Goal: Task Accomplishment & Management: Manage account settings

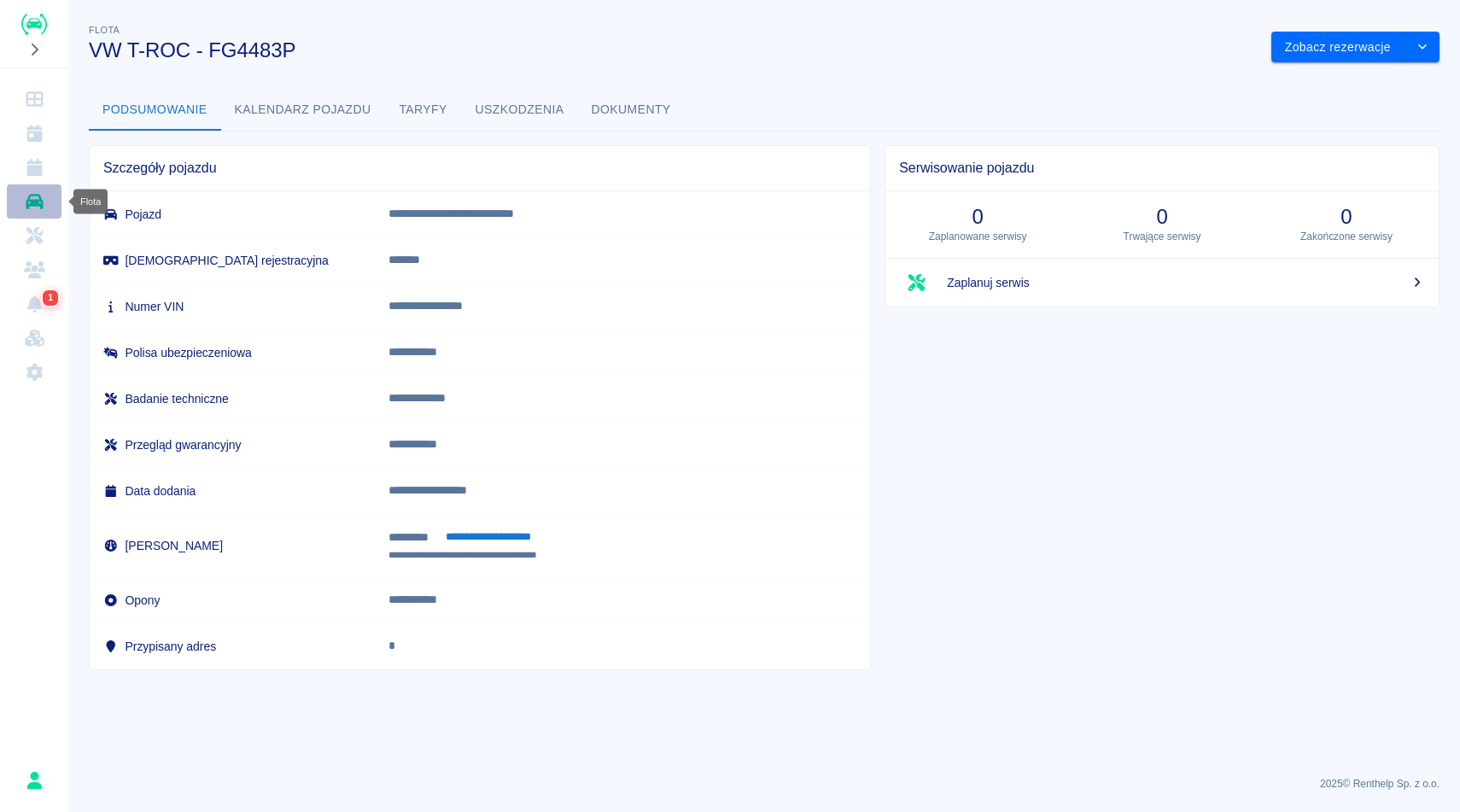
click at [32, 191] on link "Flota" at bounding box center [34, 201] width 55 height 34
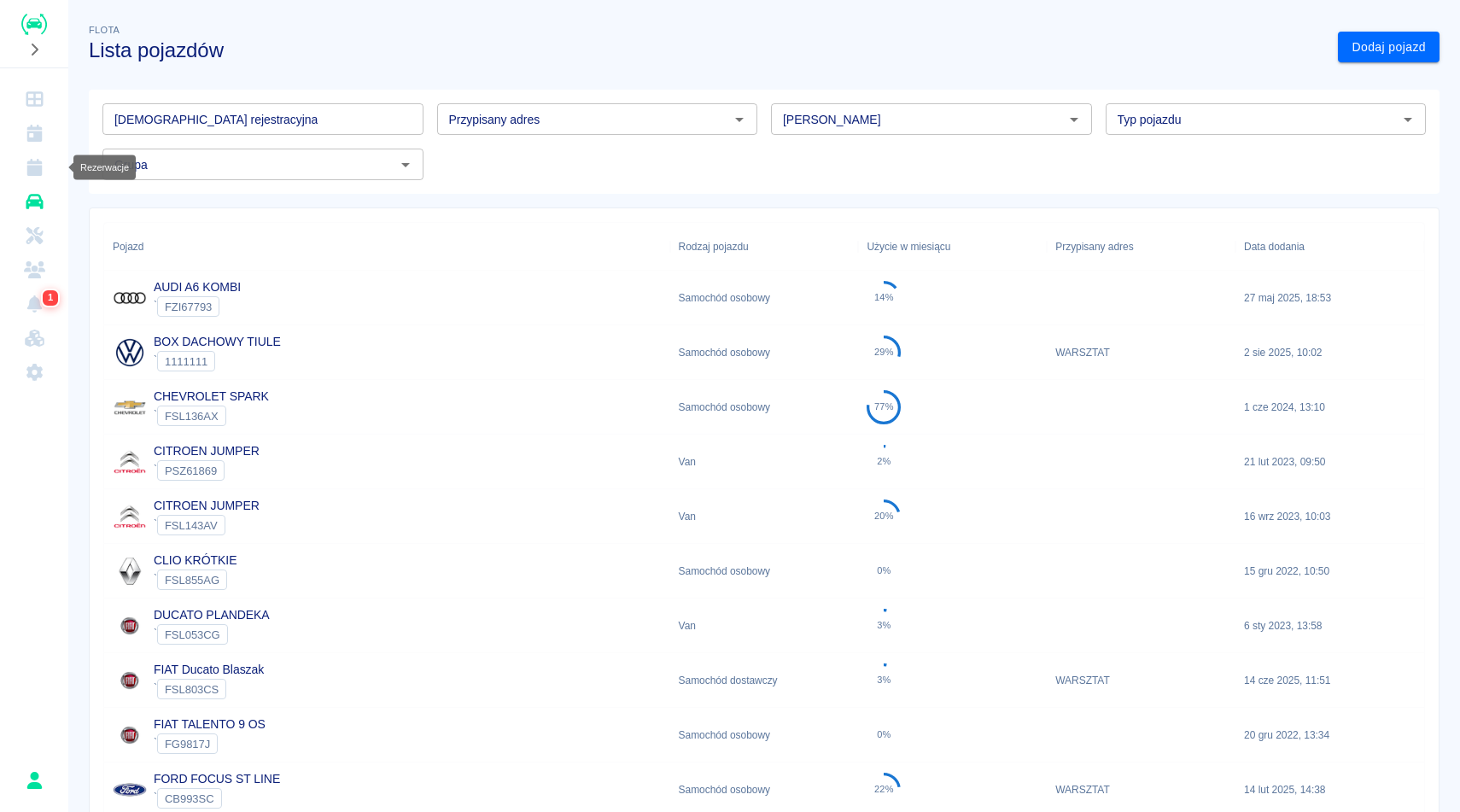
click at [40, 163] on icon "Rezerwacje" at bounding box center [34, 167] width 15 height 17
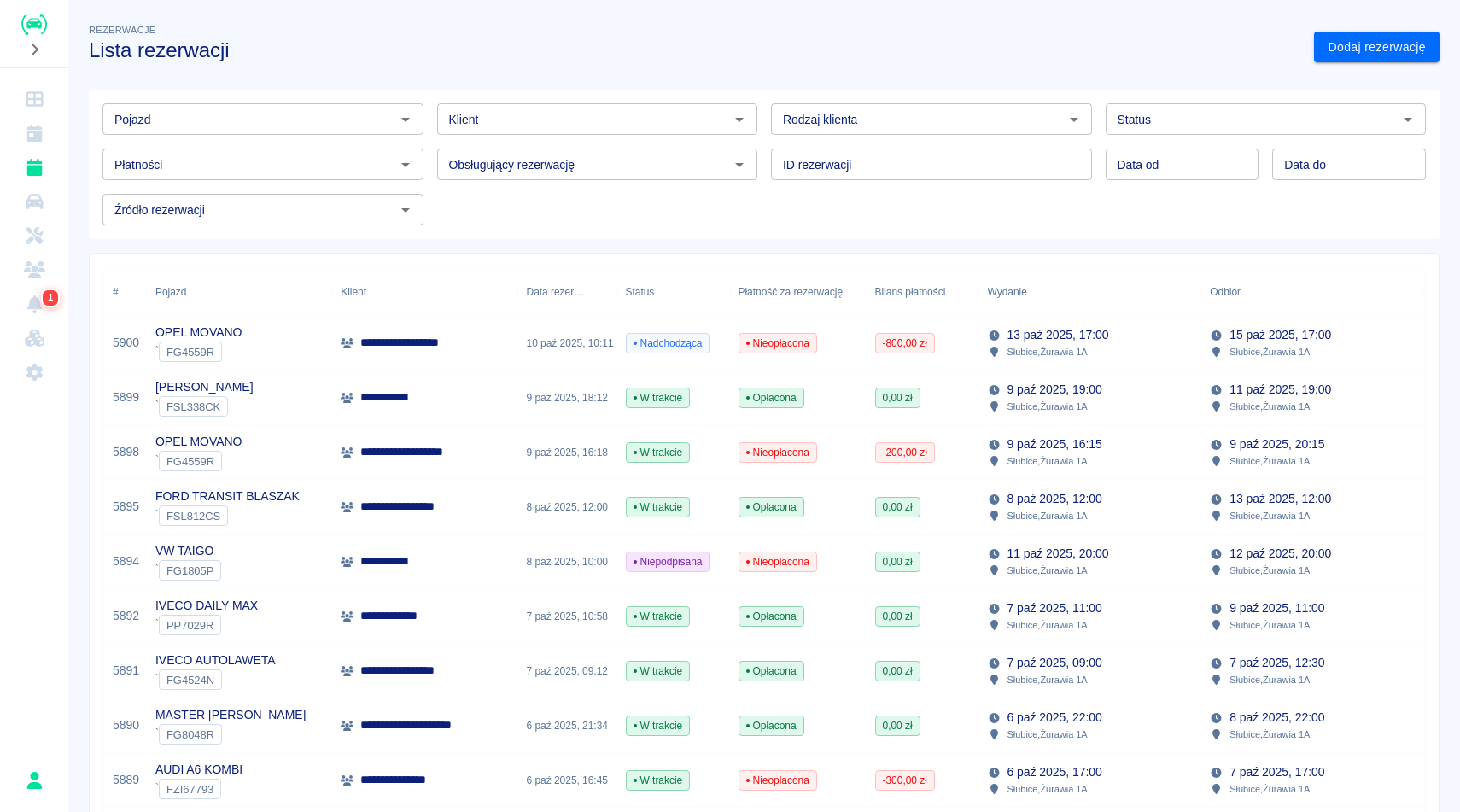
click at [394, 39] on h3 "Lista rezerwacji" at bounding box center [695, 51] width 1212 height 24
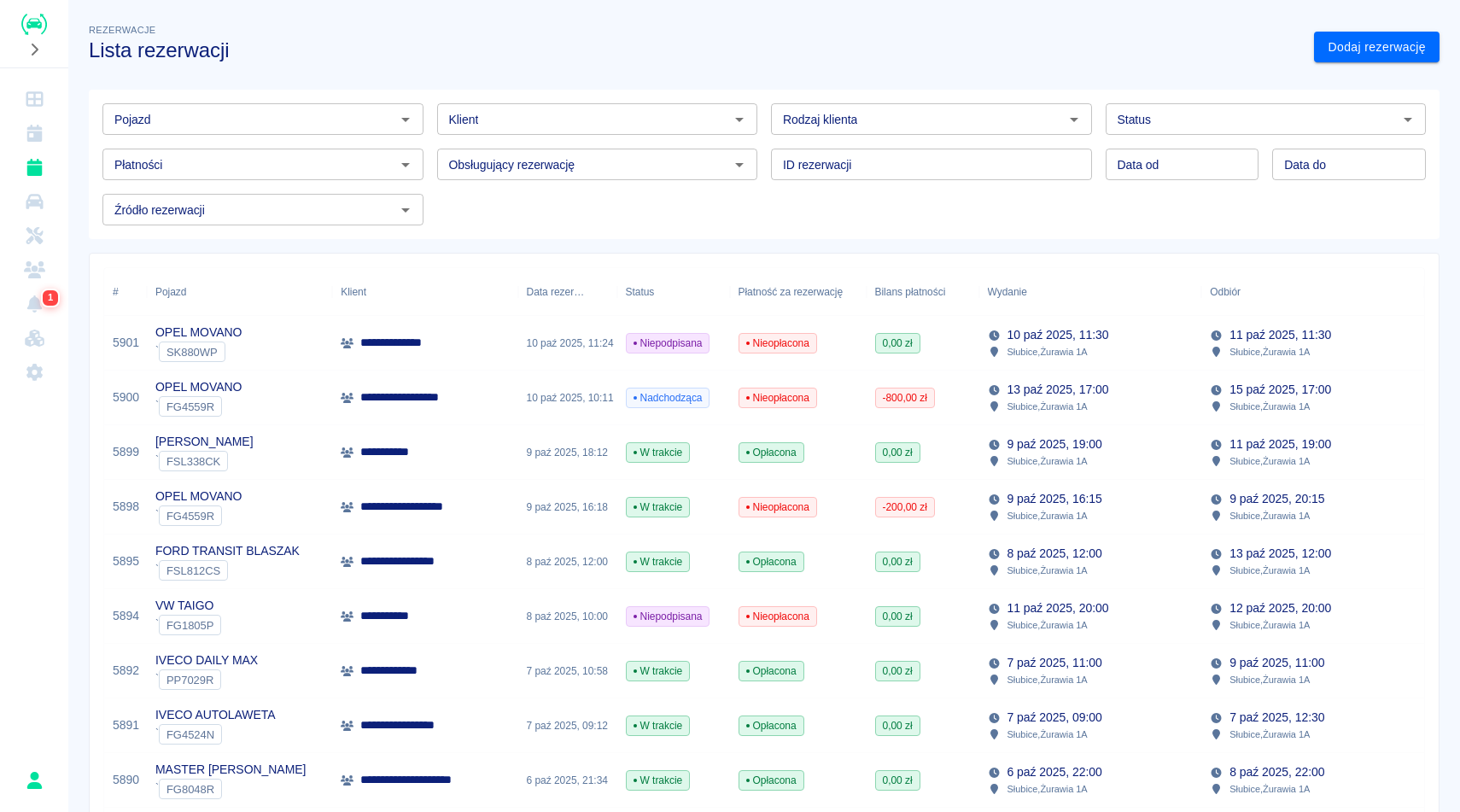
click at [955, 361] on div "0,00 zł" at bounding box center [923, 342] width 112 height 55
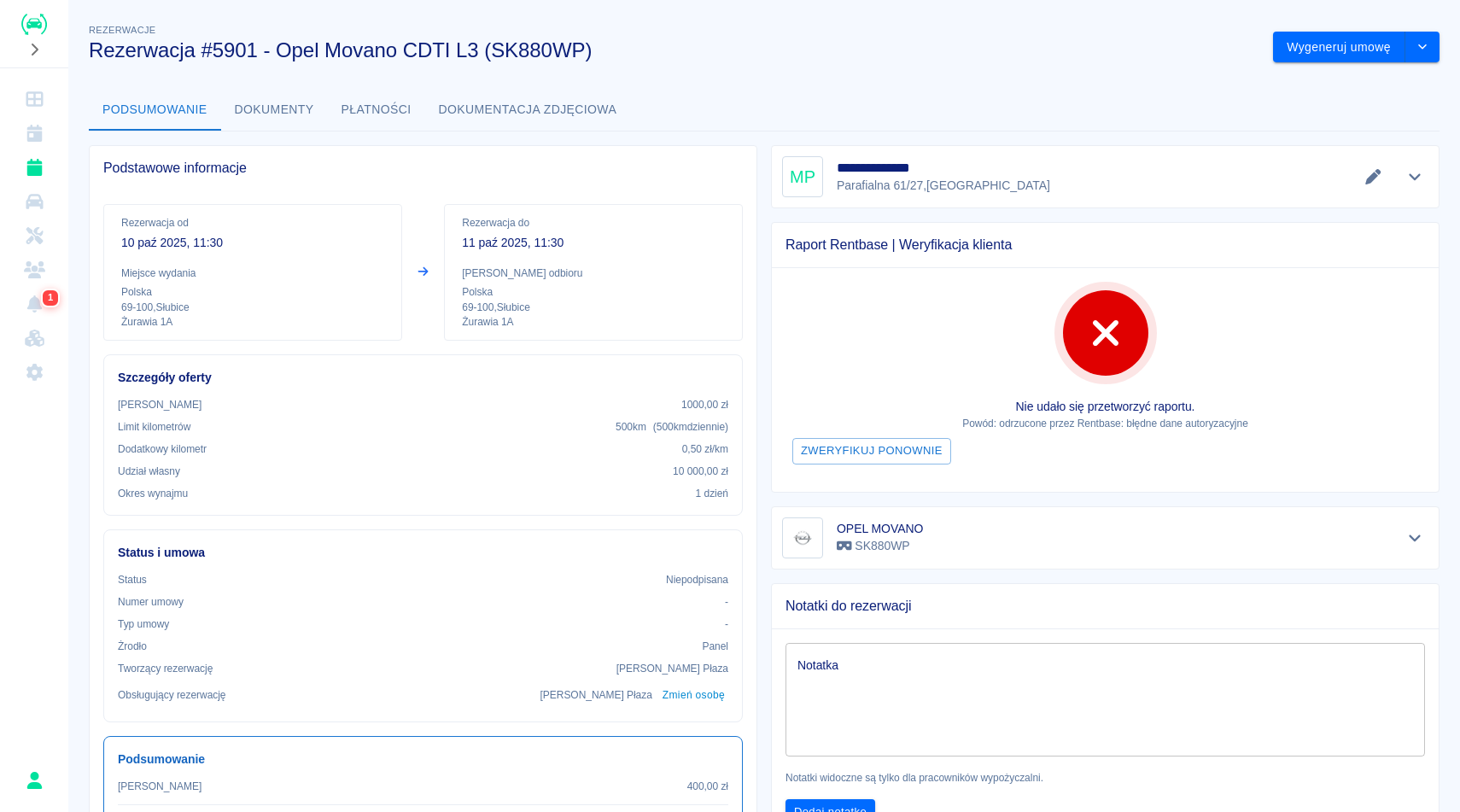
click at [936, 42] on h3 "Rezerwacja #5901 - Opel Movano CDTI L3 (SK880WP)" at bounding box center [674, 51] width 1170 height 24
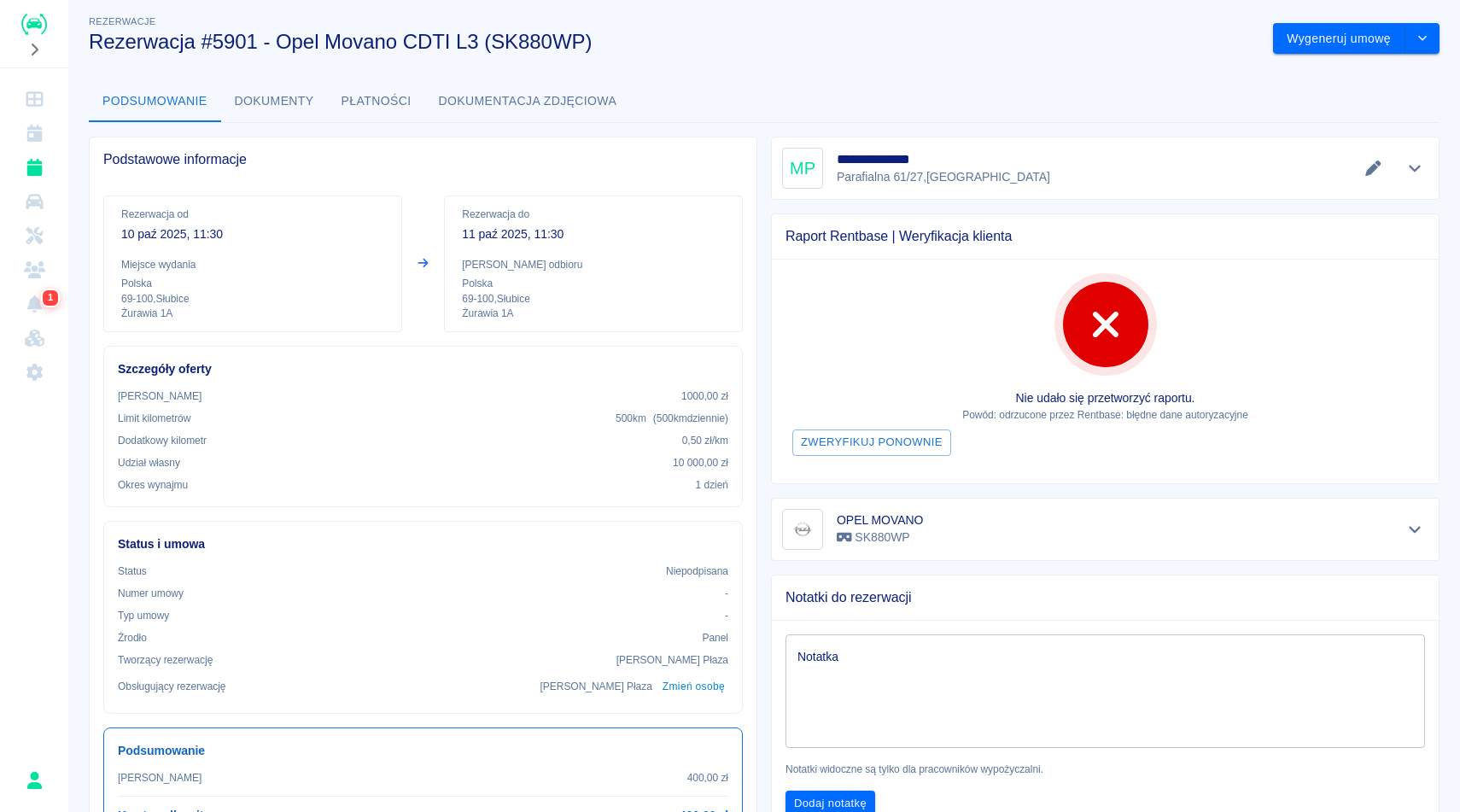
scroll to position [2, 0]
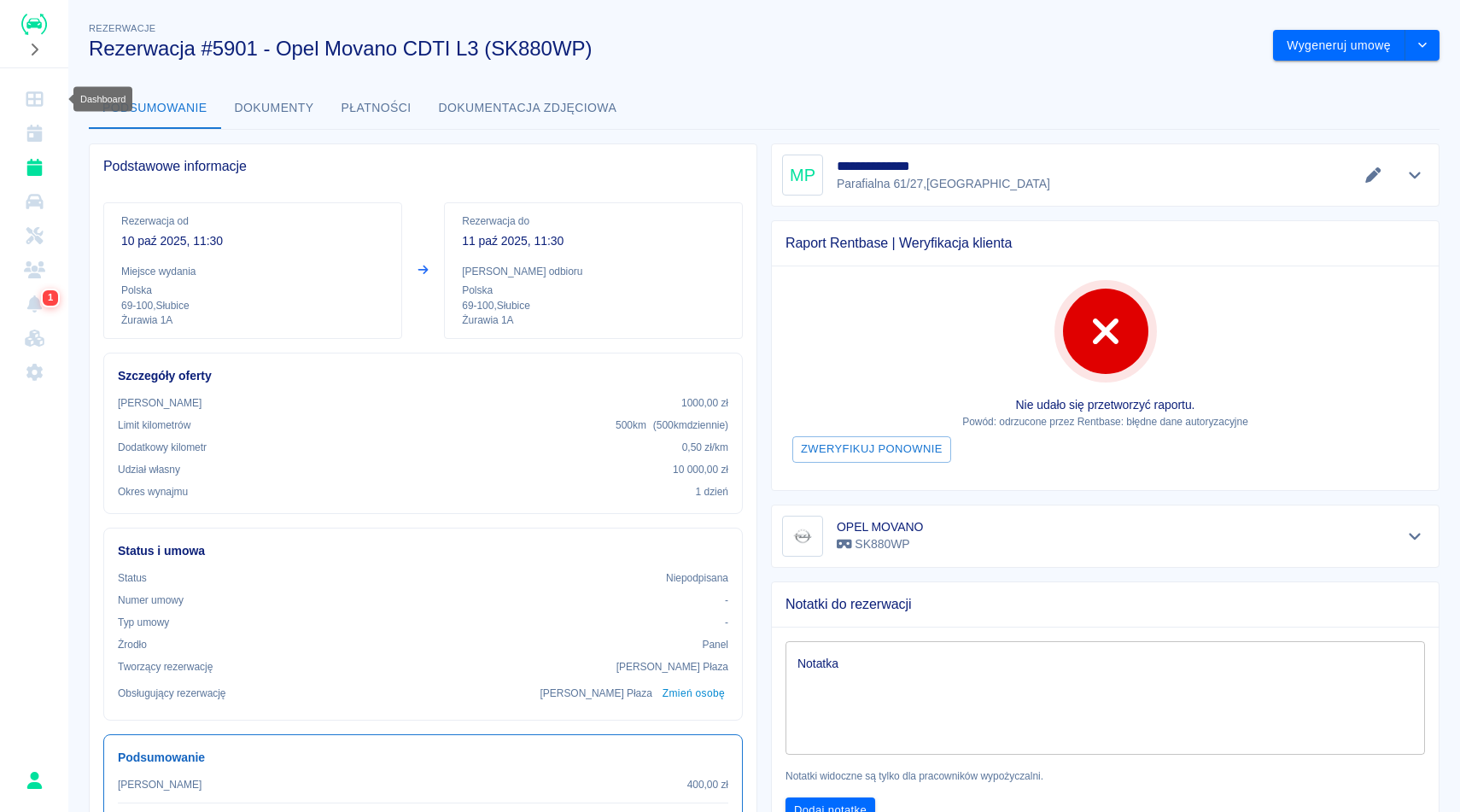
click at [39, 103] on icon "Dashboard" at bounding box center [34, 99] width 21 height 17
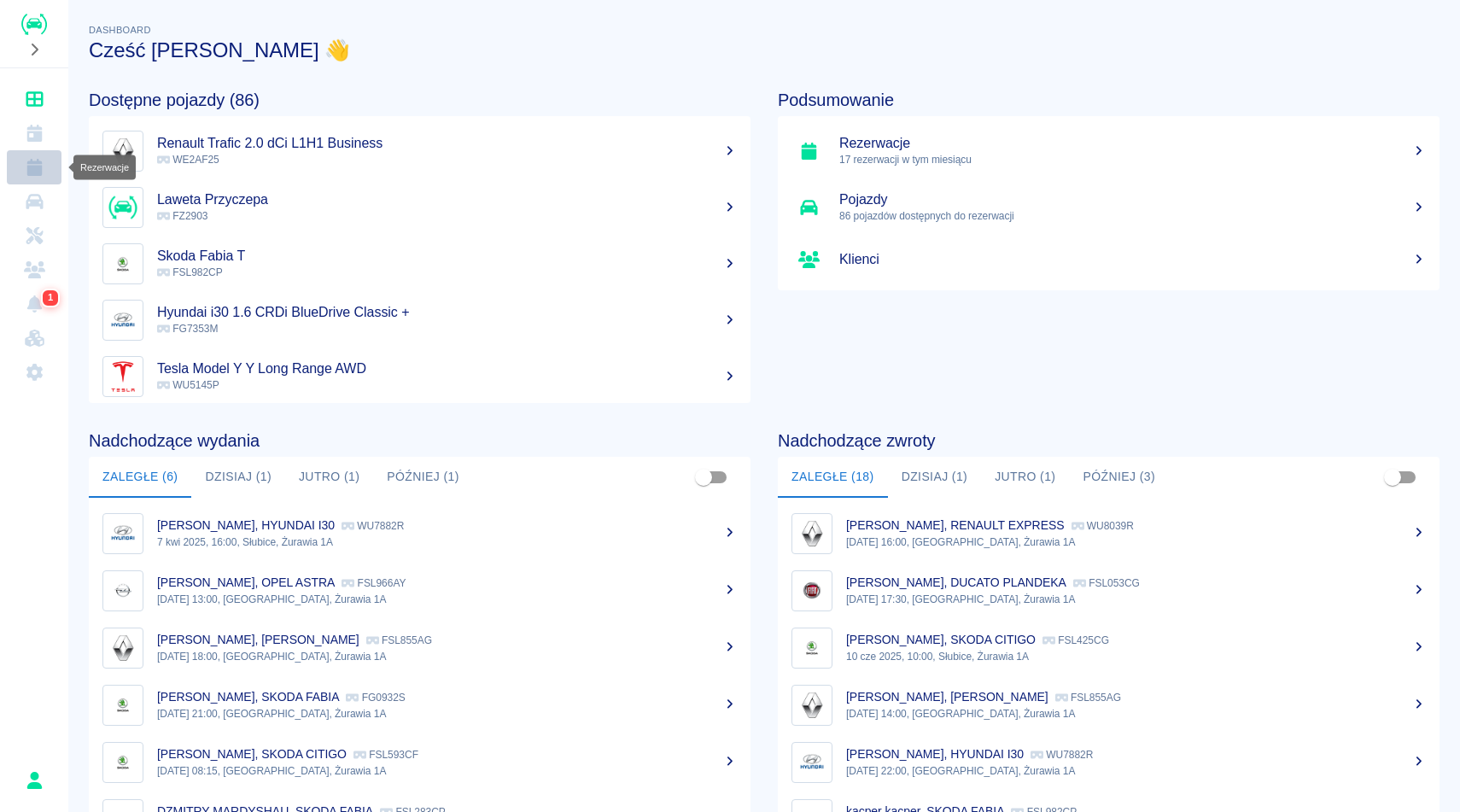
click at [34, 176] on link "Rezerwacje" at bounding box center [34, 167] width 55 height 34
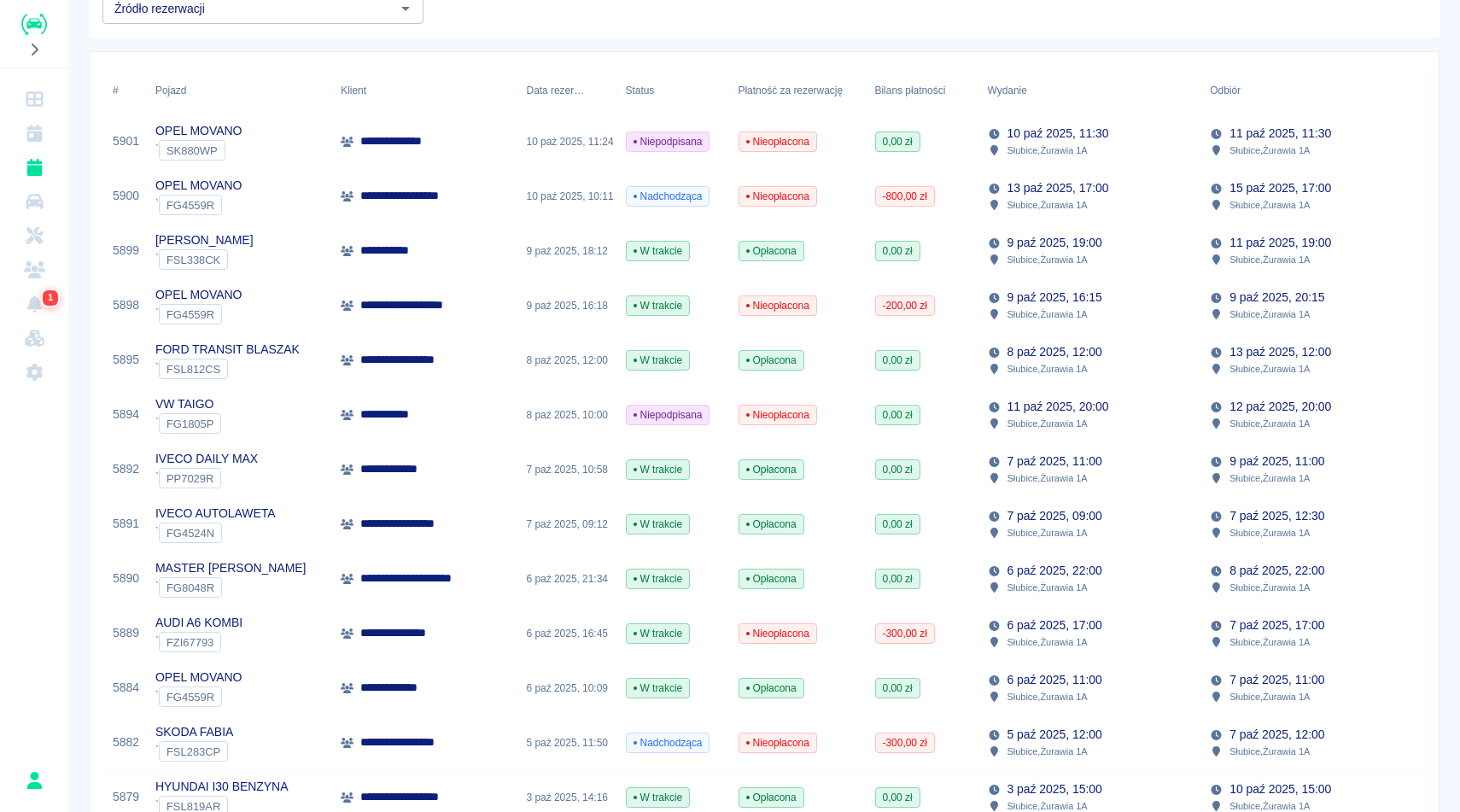
scroll to position [205, 0]
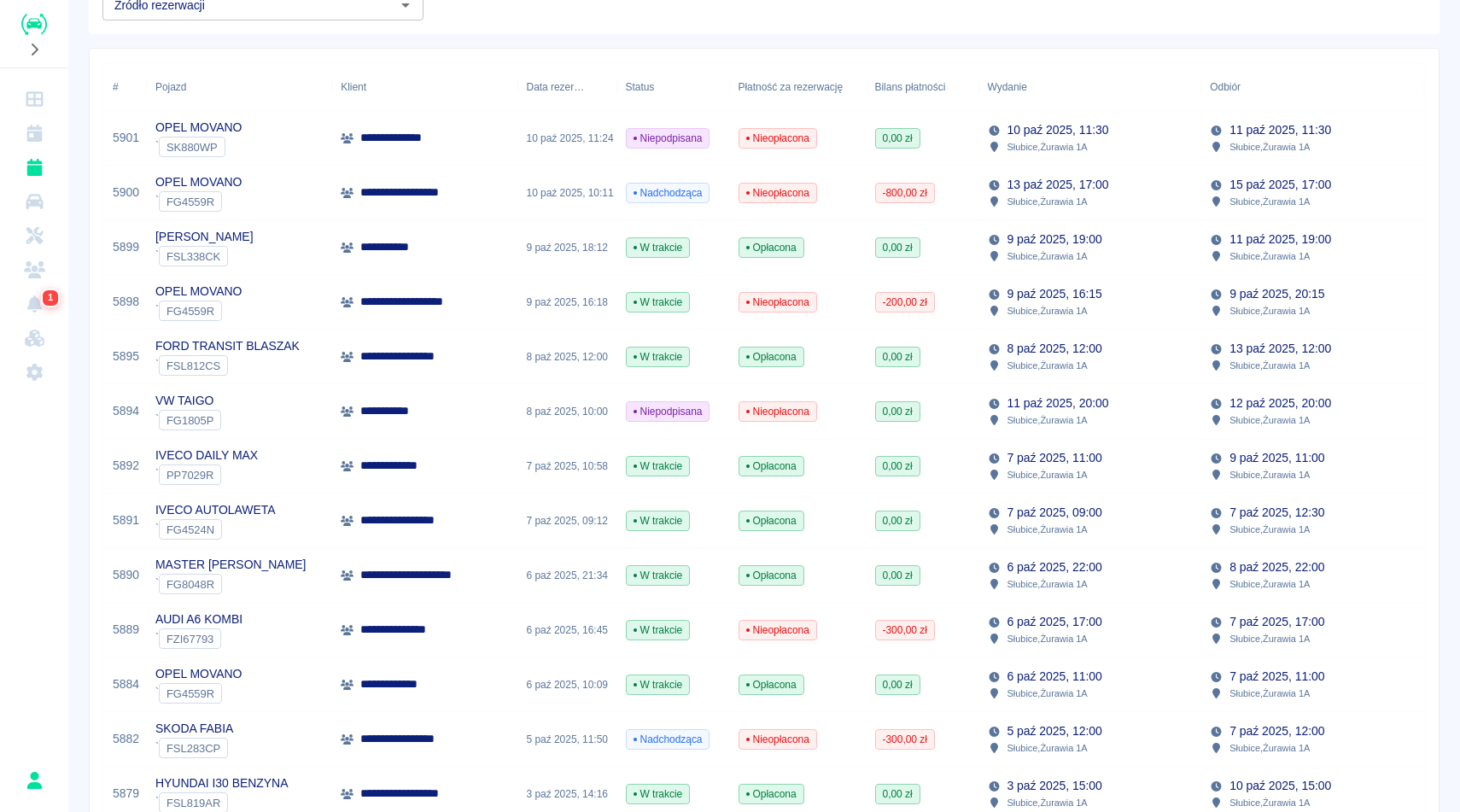
click at [1127, 194] on div "13 paź 2025, 17:00 Słubice , Żurawia 1A" at bounding box center [1091, 192] width 223 height 55
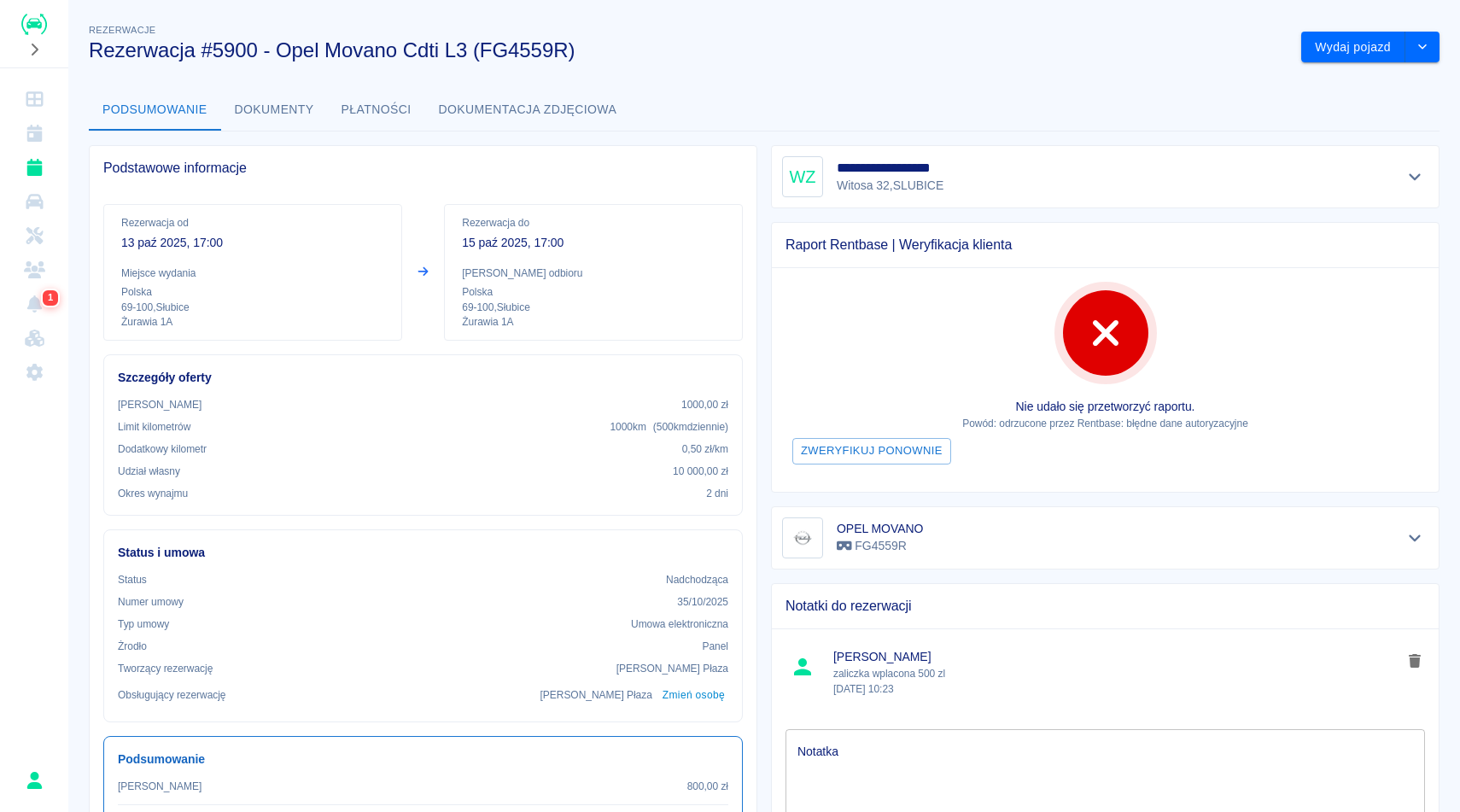
click at [1081, 125] on div "Podsumowanie Dokumenty Płatności Dokumentacja zdjęciowa" at bounding box center [763, 109] width 1351 height 41
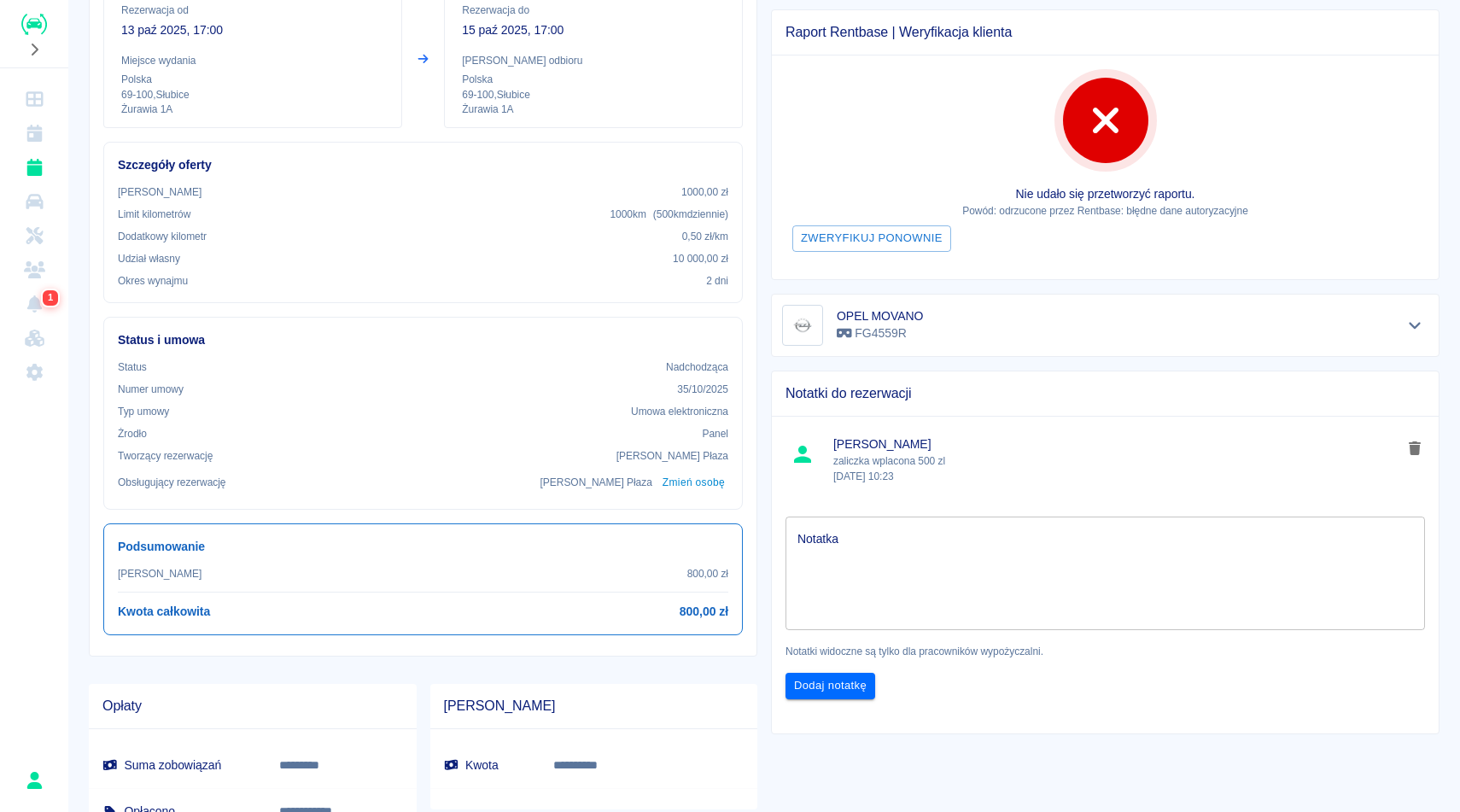
scroll to position [239, 0]
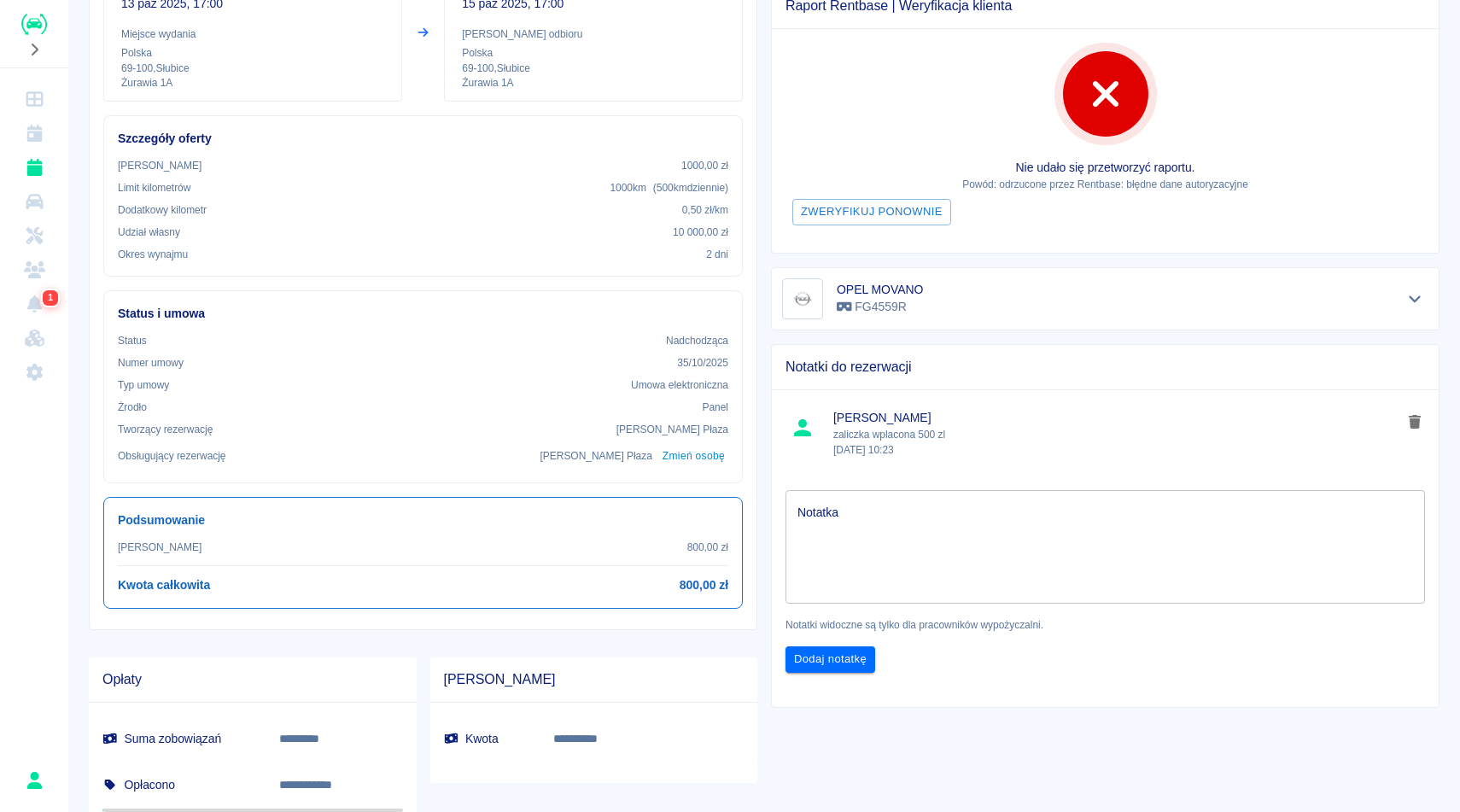
click at [936, 526] on textarea "Notatka" at bounding box center [1105, 546] width 616 height 86
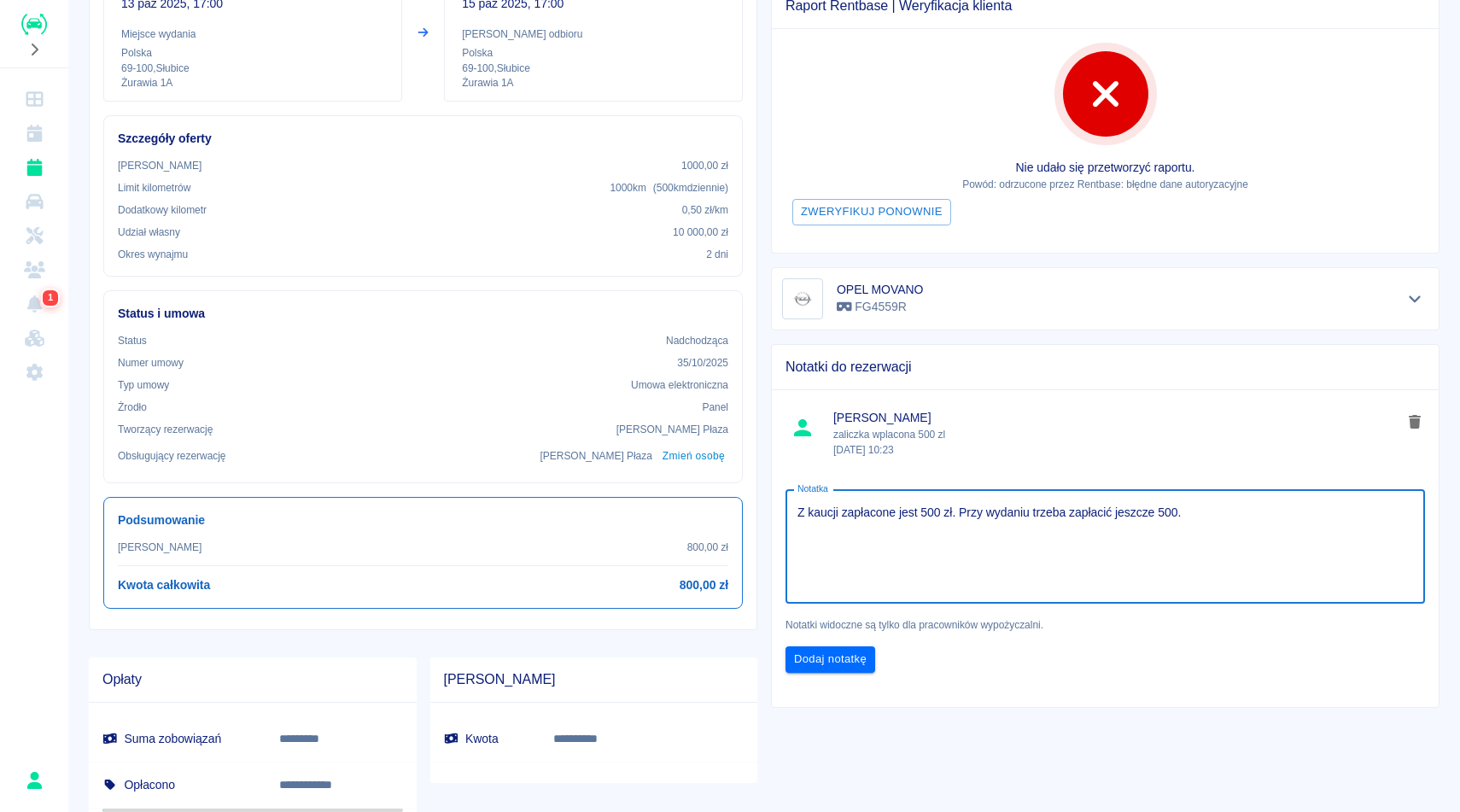
type textarea "Z kaucji zapłacone jest 500 zł. Przy wydaniu trzeba zapłacić jeszcze 500."
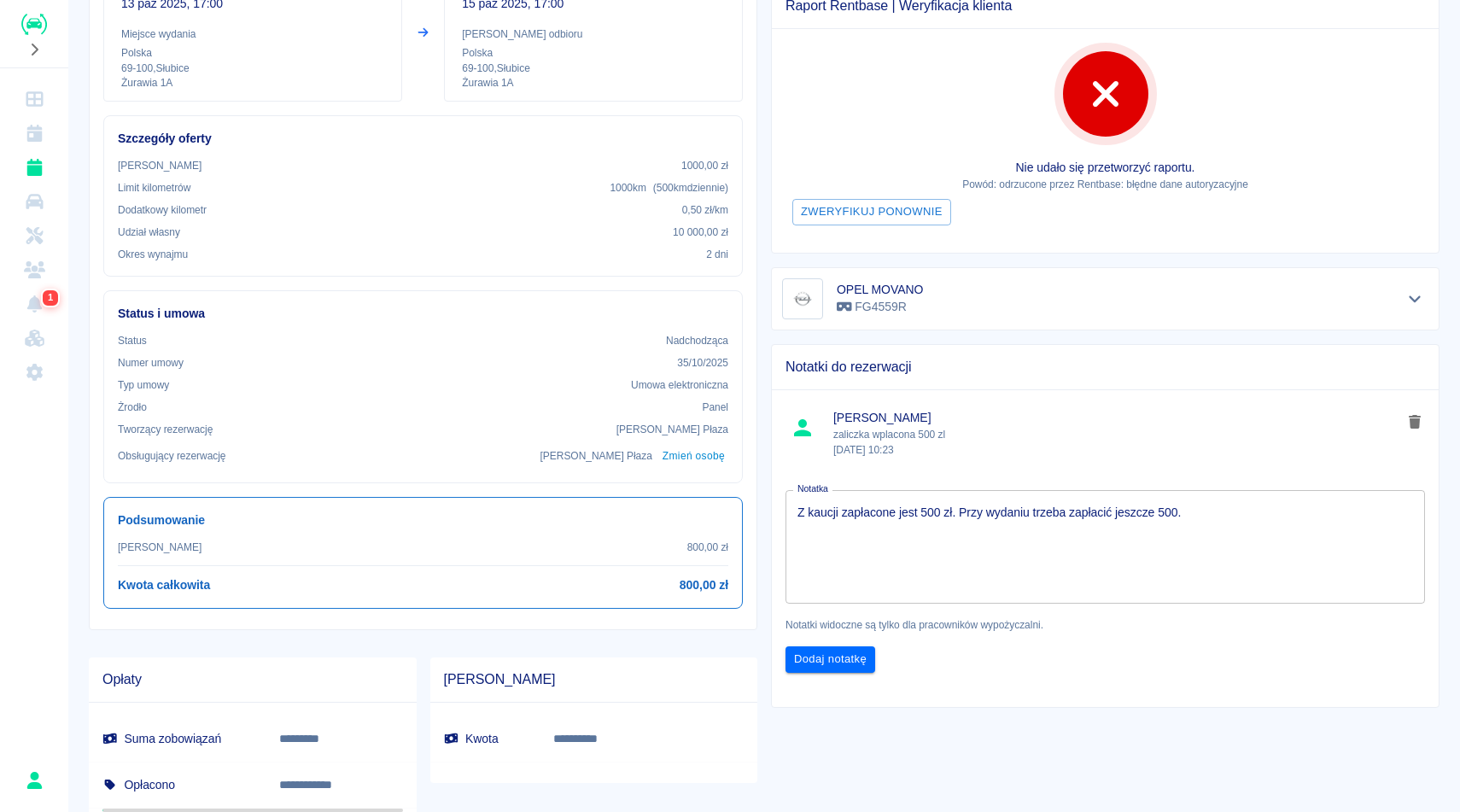
click at [1032, 741] on div "**********" at bounding box center [1099, 362] width 683 height 940
click at [846, 659] on button "Dodaj notatkę" at bounding box center [830, 660] width 90 height 27
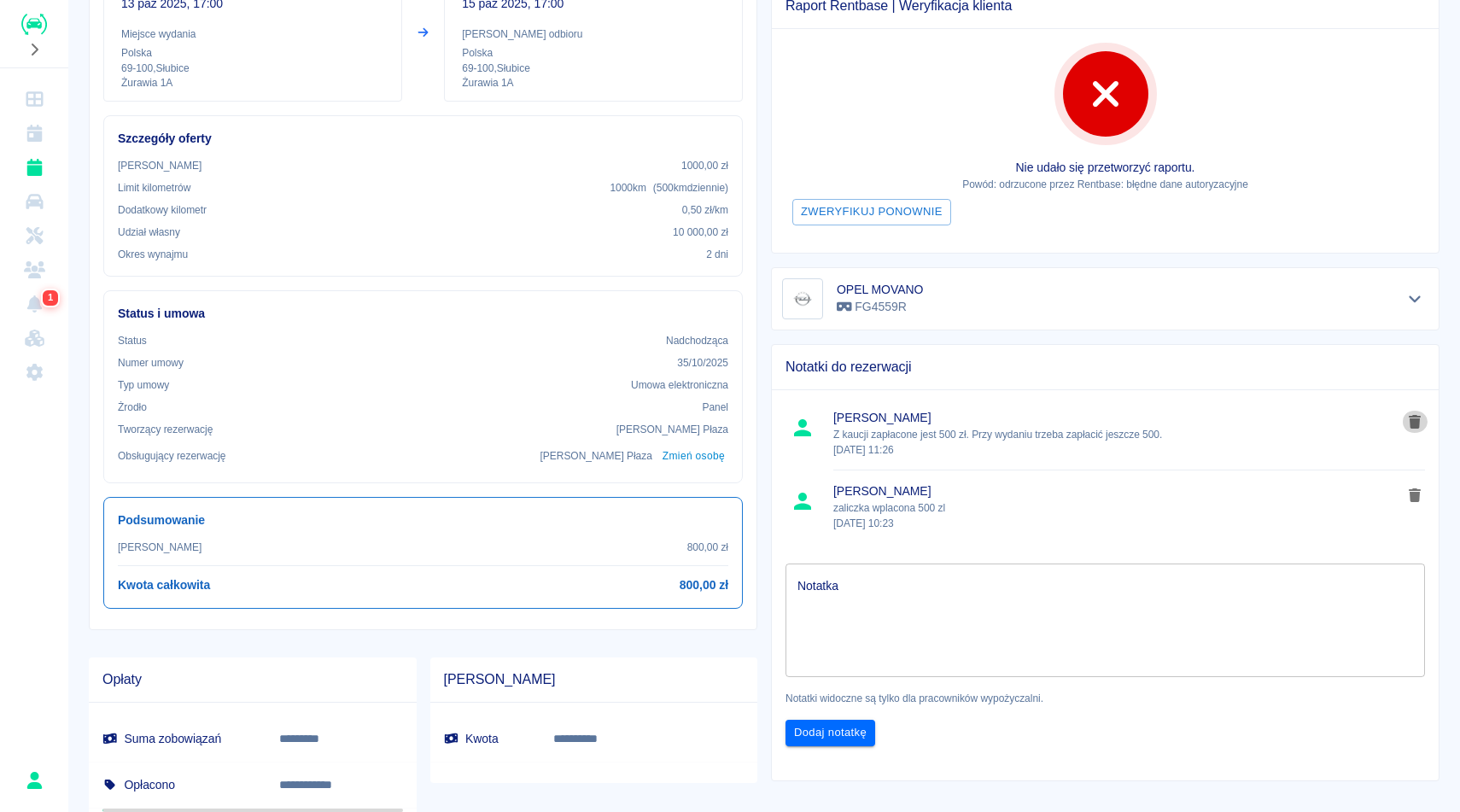
click at [1417, 418] on icon "delete note" at bounding box center [1415, 422] width 12 height 14
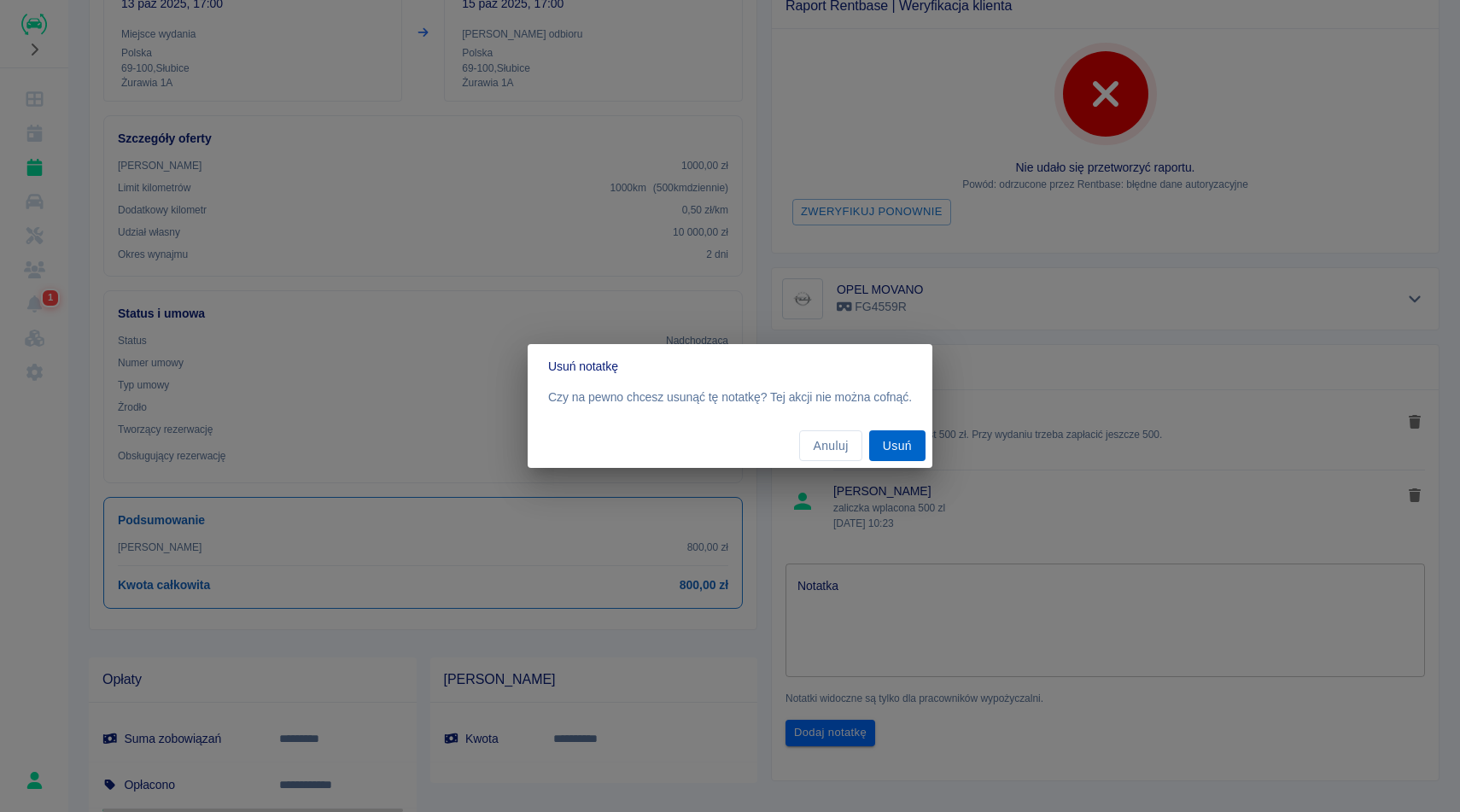
click at [901, 448] on button "Usuń" at bounding box center [897, 446] width 57 height 32
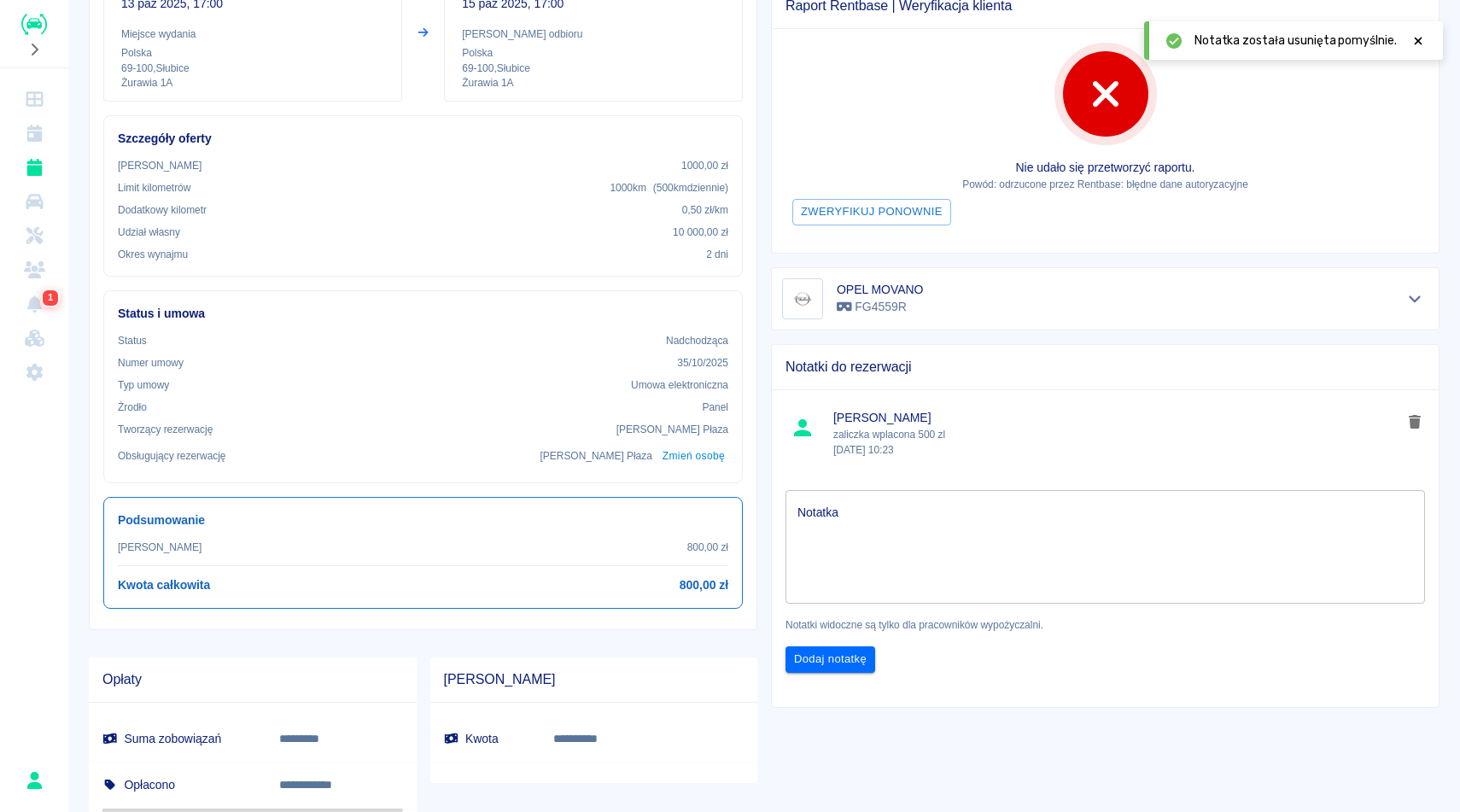
click at [1459, 341] on div "**********" at bounding box center [764, 301] width 1392 height 1065
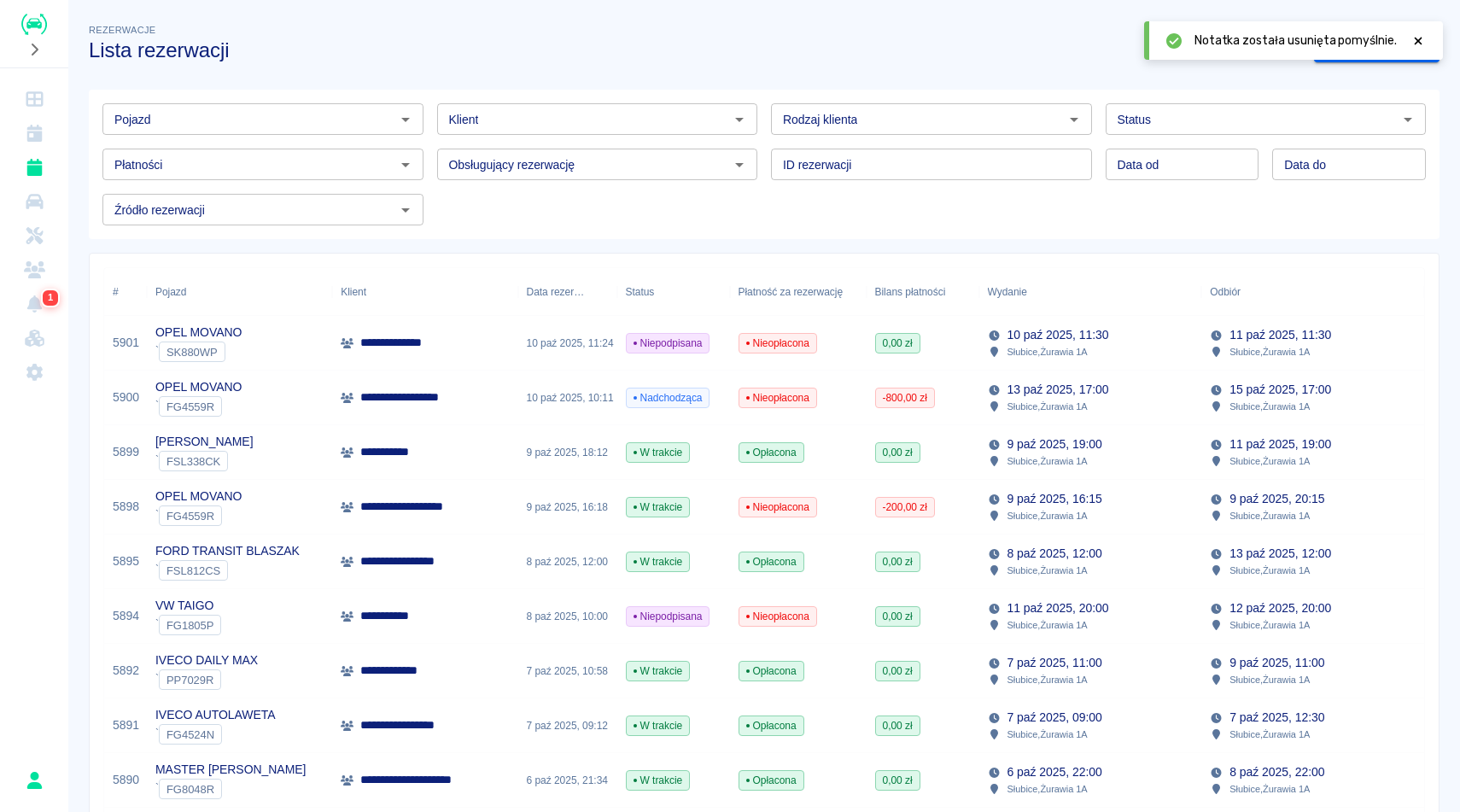
click at [1089, 49] on h3 "Lista rezerwacji" at bounding box center [695, 51] width 1212 height 24
